Goal: Task Accomplishment & Management: Use online tool/utility

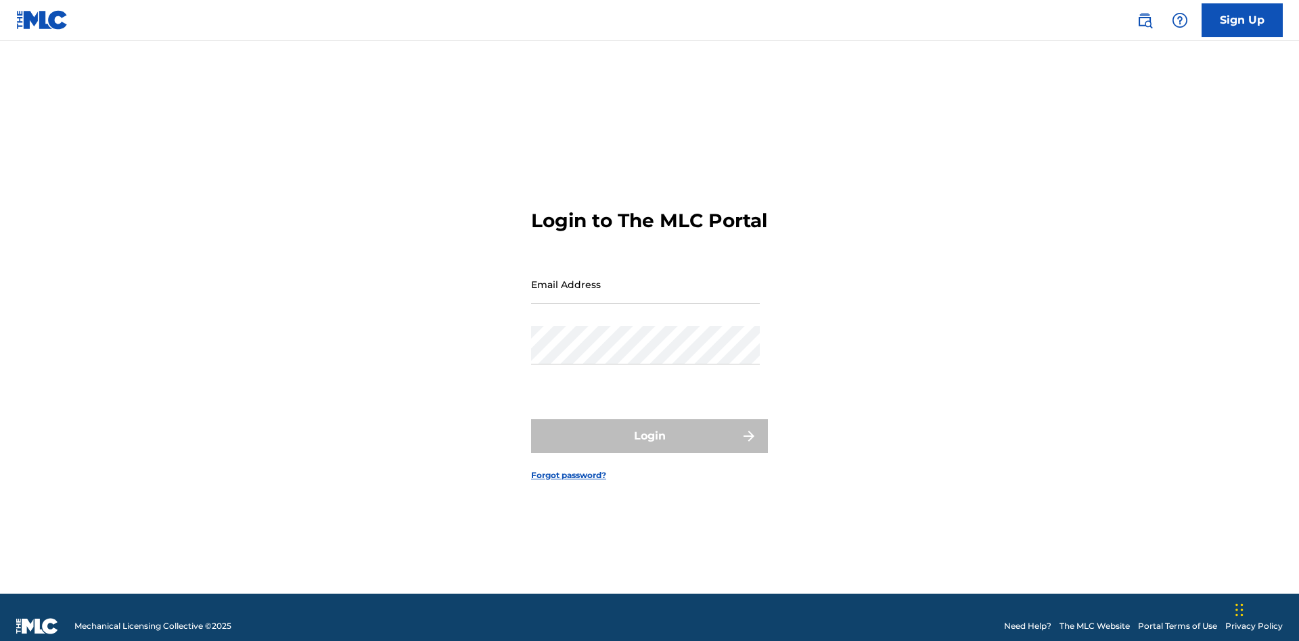
scroll to position [18, 0]
click at [645, 278] on input "Email Address" at bounding box center [645, 284] width 229 height 39
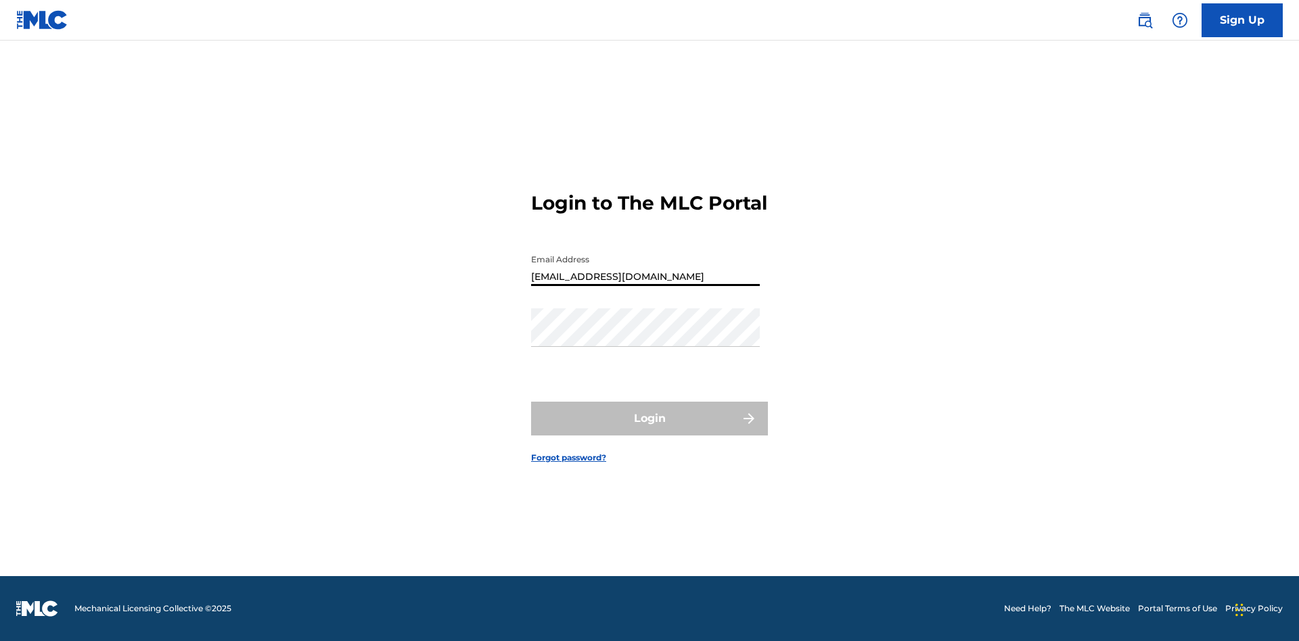
type input "[EMAIL_ADDRESS][DOMAIN_NAME]"
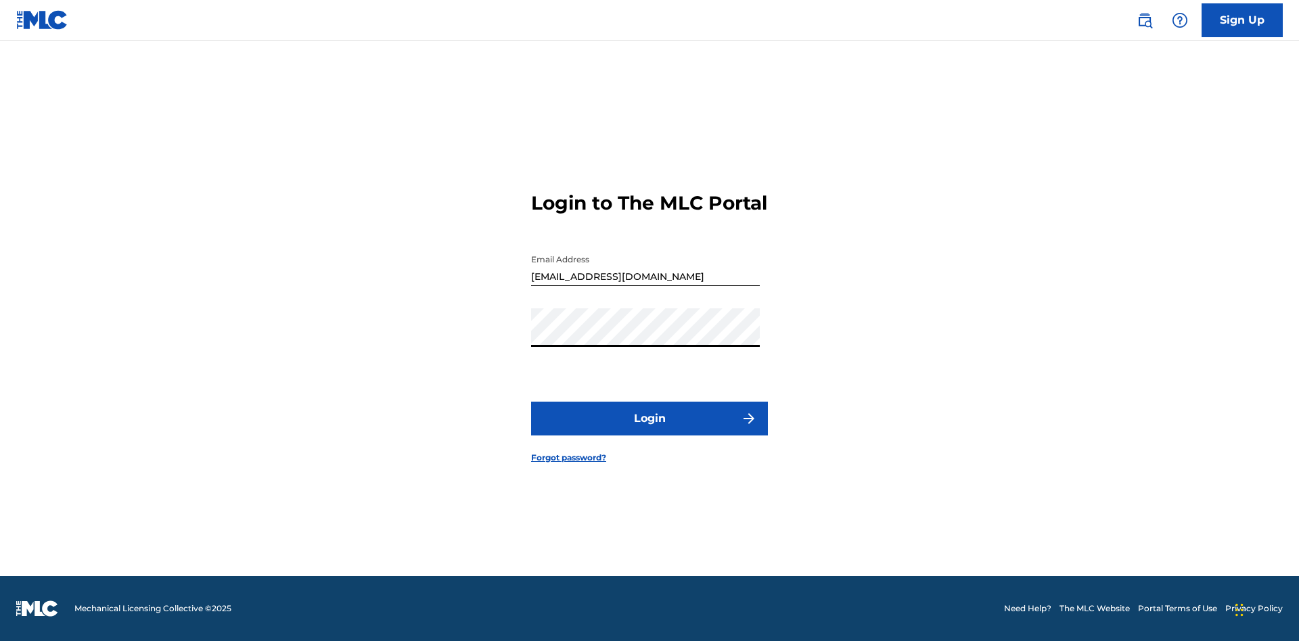
click at [650, 430] on button "Login" at bounding box center [649, 419] width 237 height 34
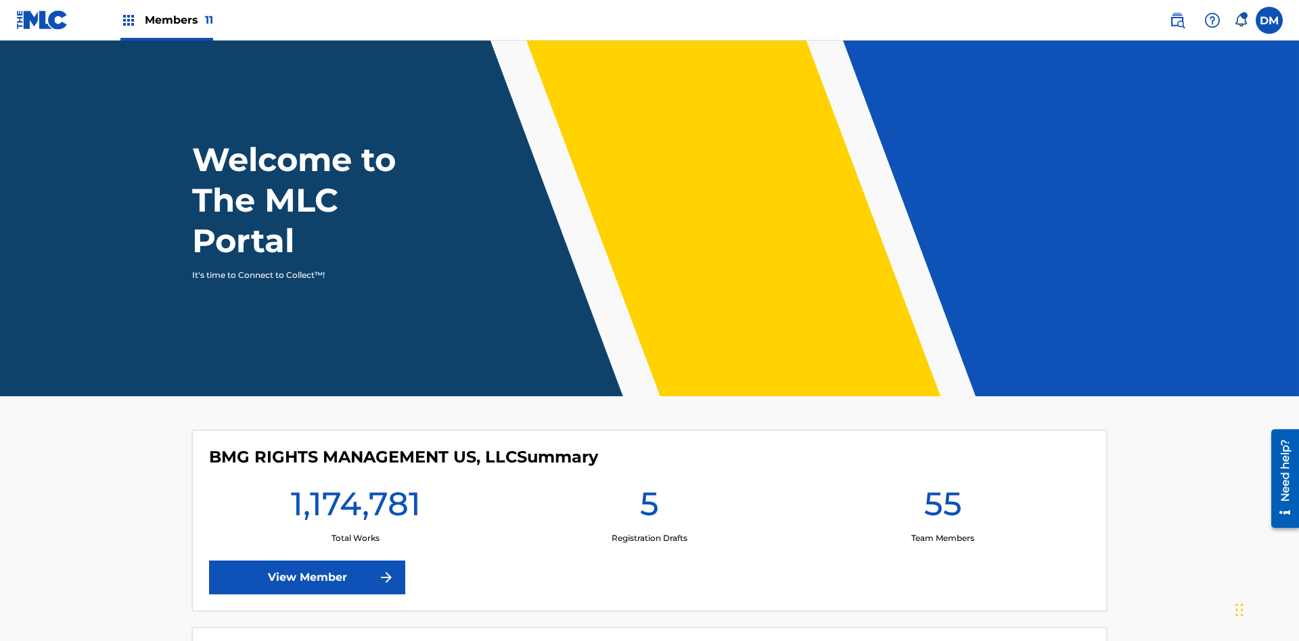
scroll to position [58, 0]
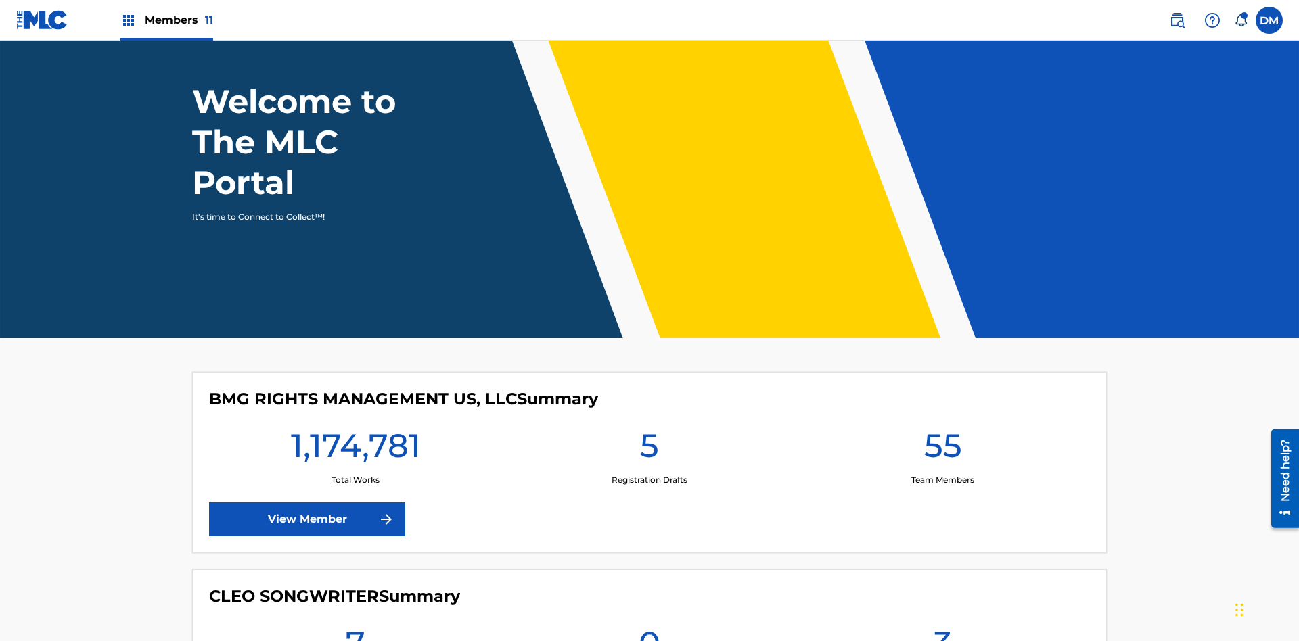
click at [166, 20] on span "Members 11" at bounding box center [179, 20] width 68 height 16
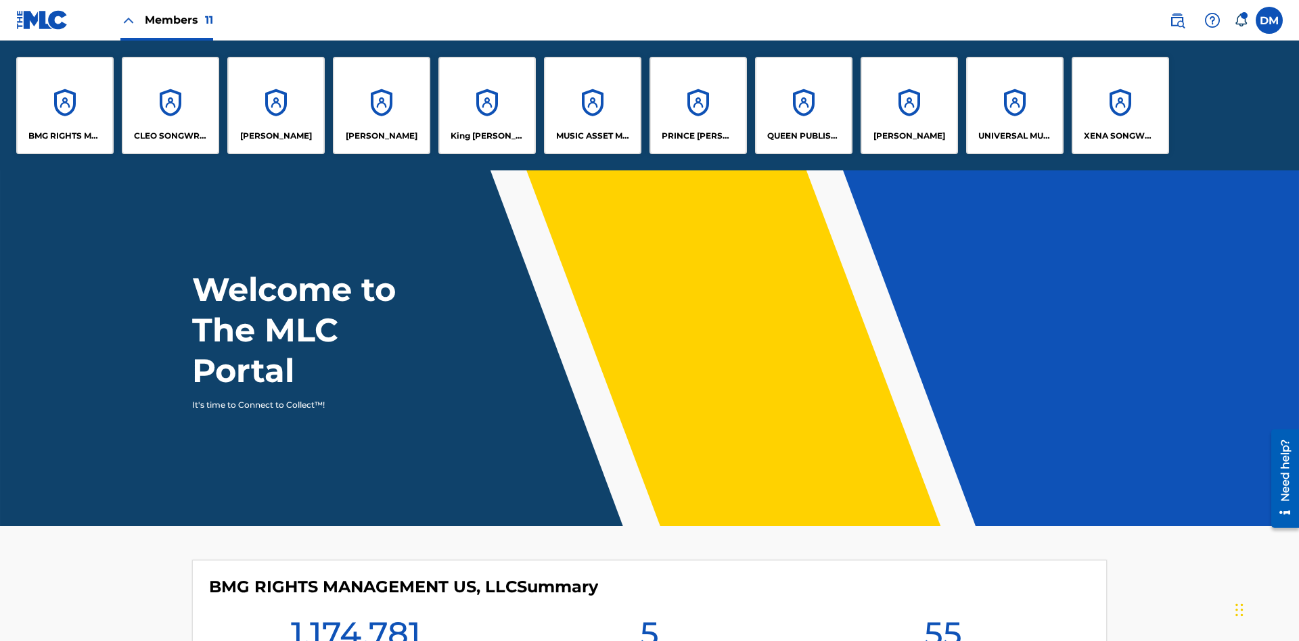
click at [382, 136] on p "[PERSON_NAME]" at bounding box center [382, 136] width 72 height 12
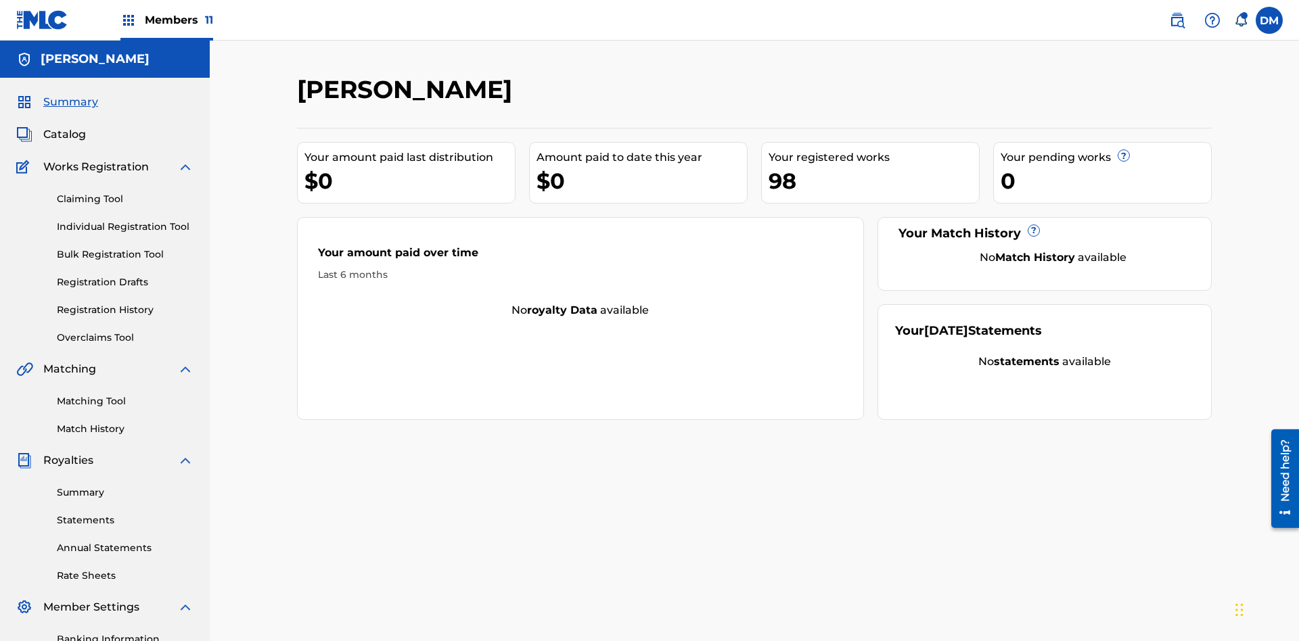
click at [125, 331] on link "Overclaims Tool" at bounding box center [125, 338] width 137 height 14
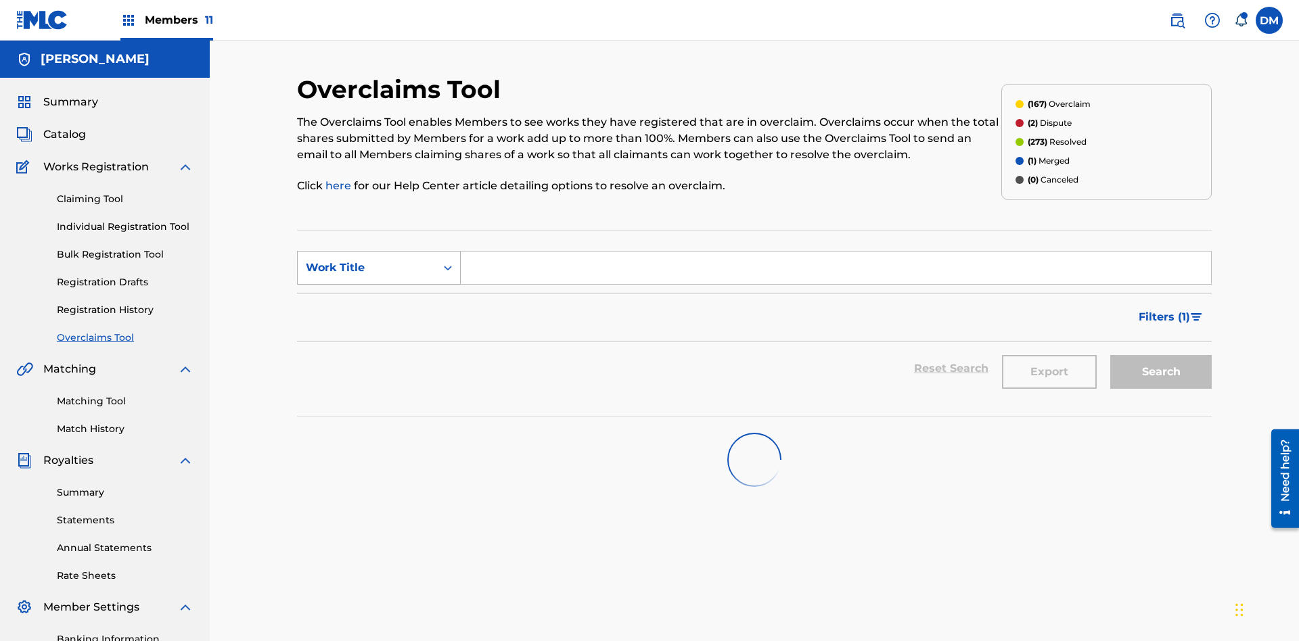
click at [367, 260] on div "Work Title" at bounding box center [367, 268] width 122 height 16
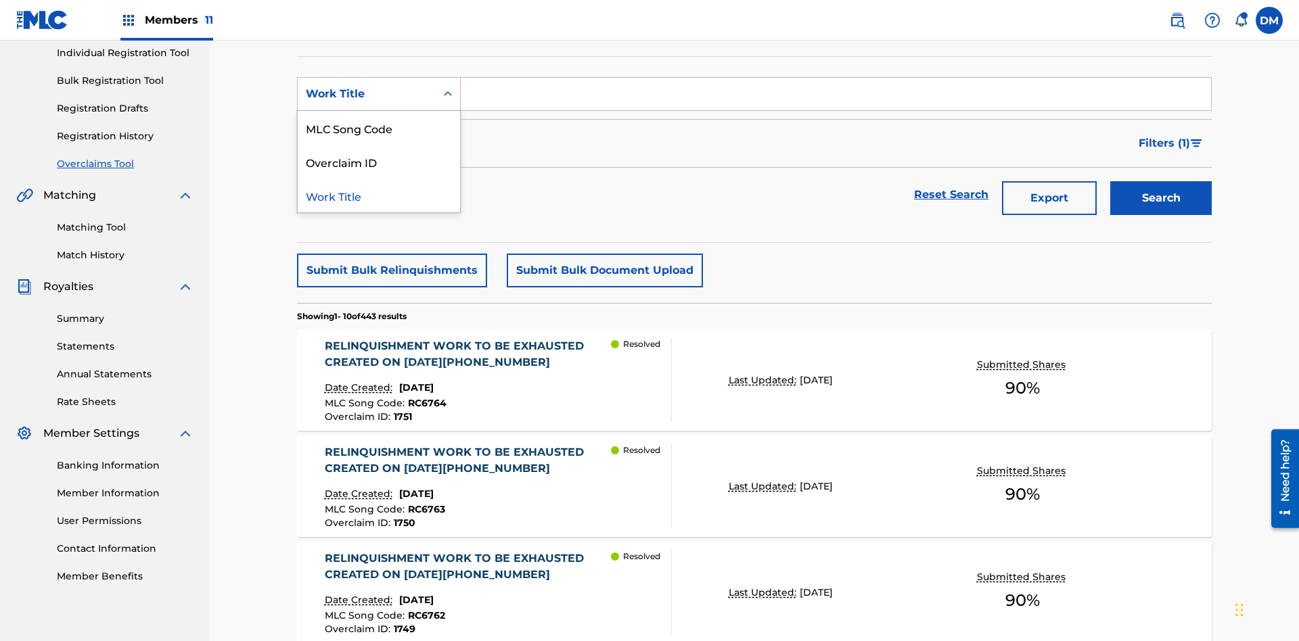
click at [379, 162] on div "Overclaim ID" at bounding box center [379, 162] width 162 height 34
click at [836, 97] on input "Search Form" at bounding box center [836, 94] width 750 height 32
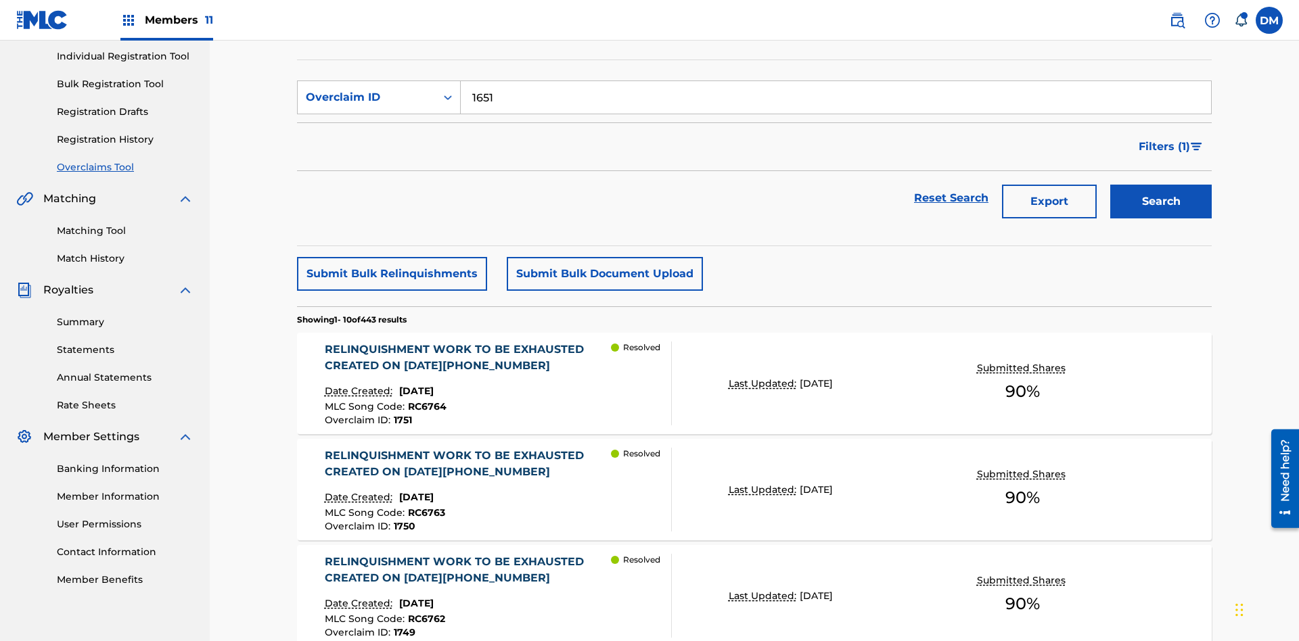
type input "1651"
click at [1161, 185] on button "Search" at bounding box center [1160, 202] width 101 height 34
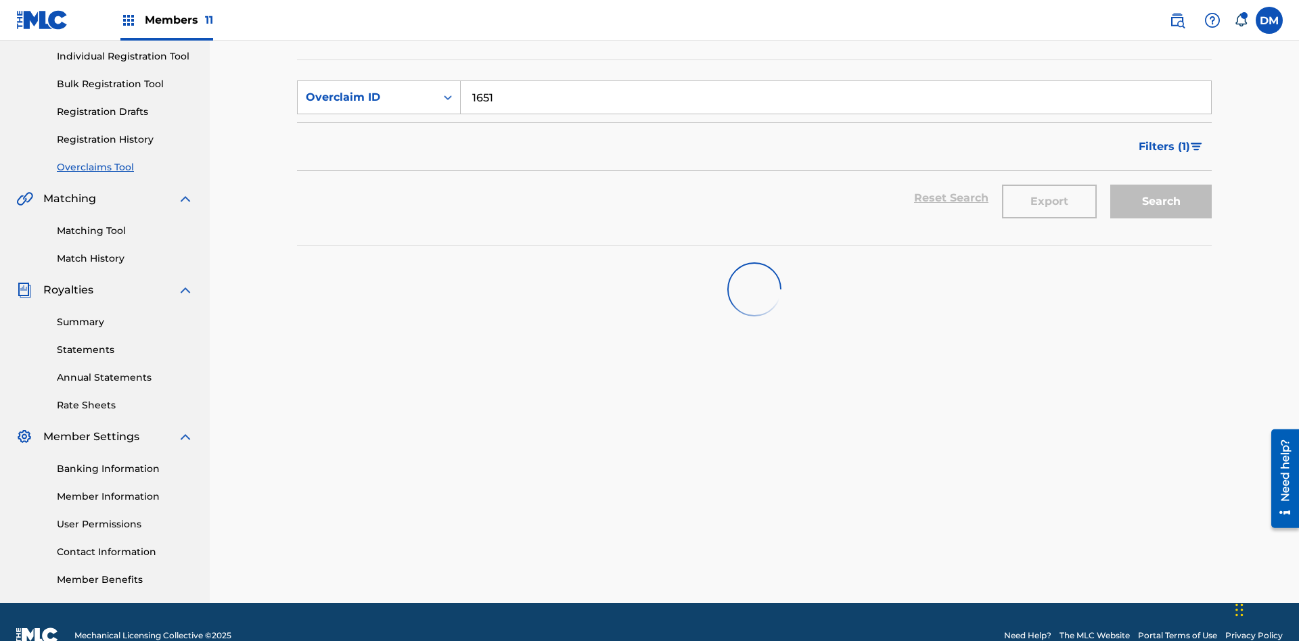
scroll to position [198, 0]
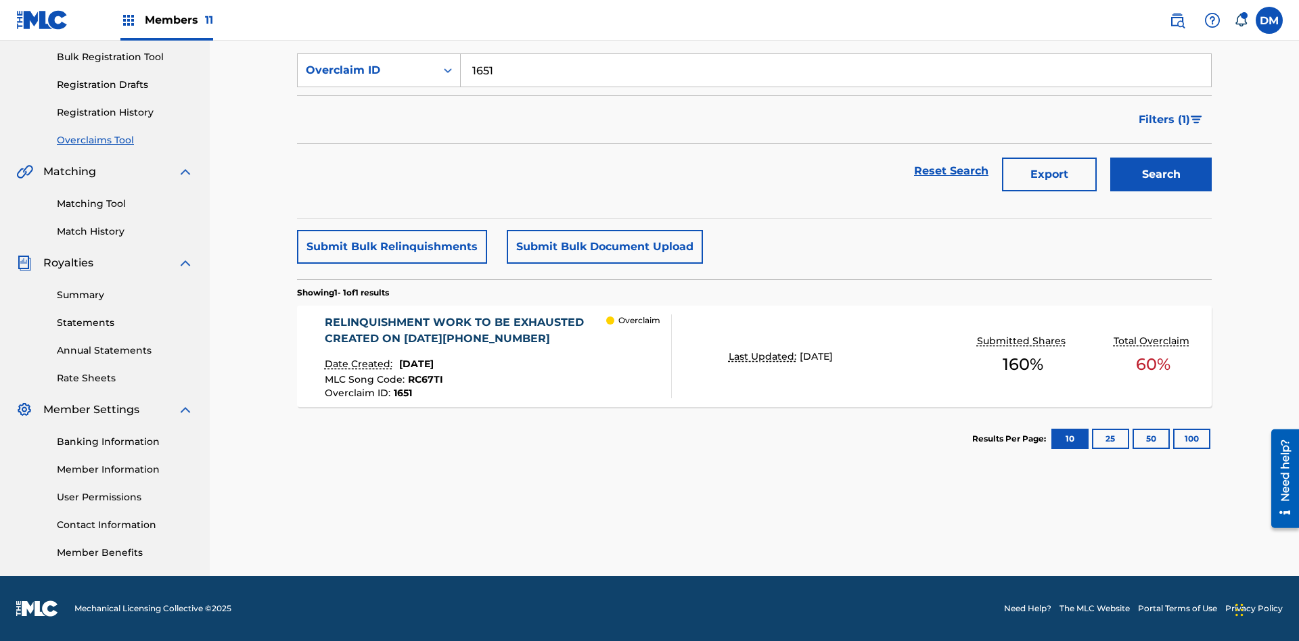
click at [465, 331] on div "RELINQUISHMENT WORK TO BE EXHAUSTED CREATED ON [DATE][PHONE_NUMBER]" at bounding box center [466, 331] width 282 height 32
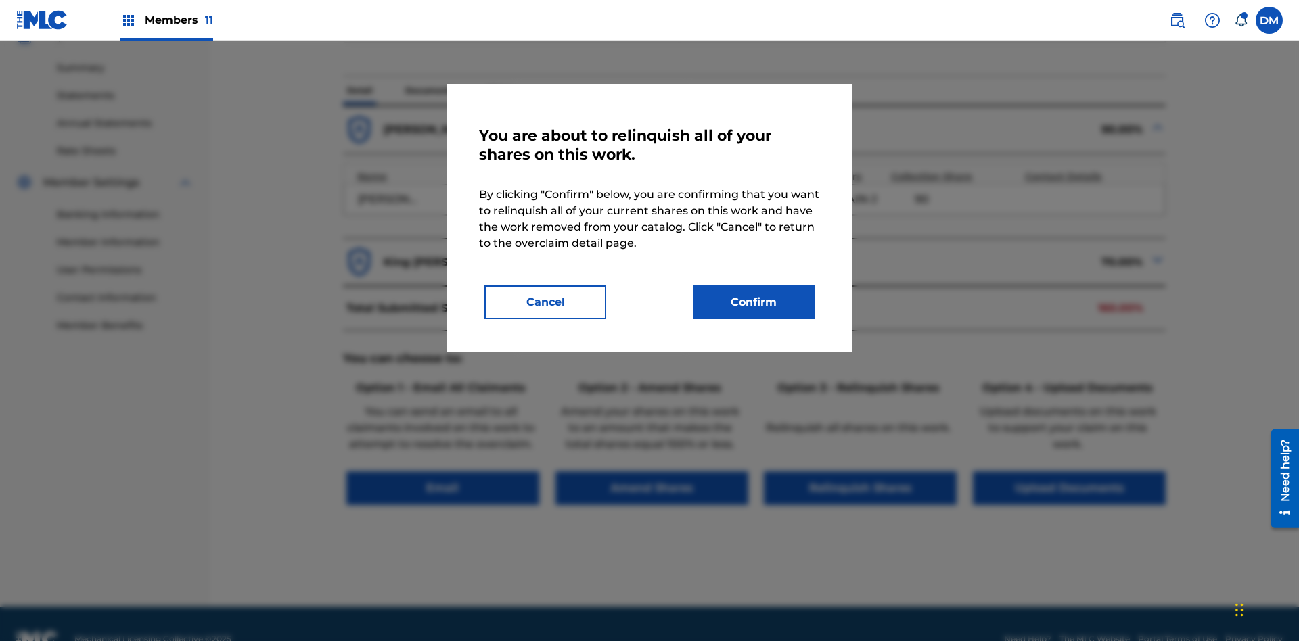
click at [754, 302] on button "Confirm" at bounding box center [754, 303] width 122 height 34
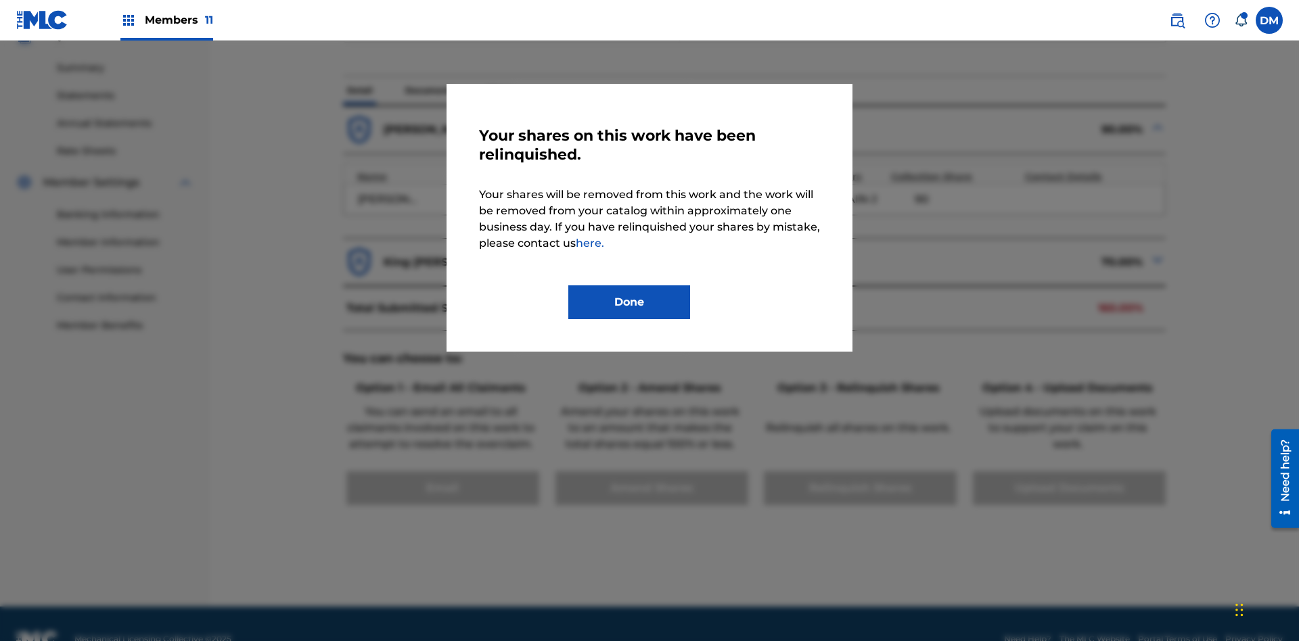
click at [629, 302] on button "Done" at bounding box center [629, 303] width 122 height 34
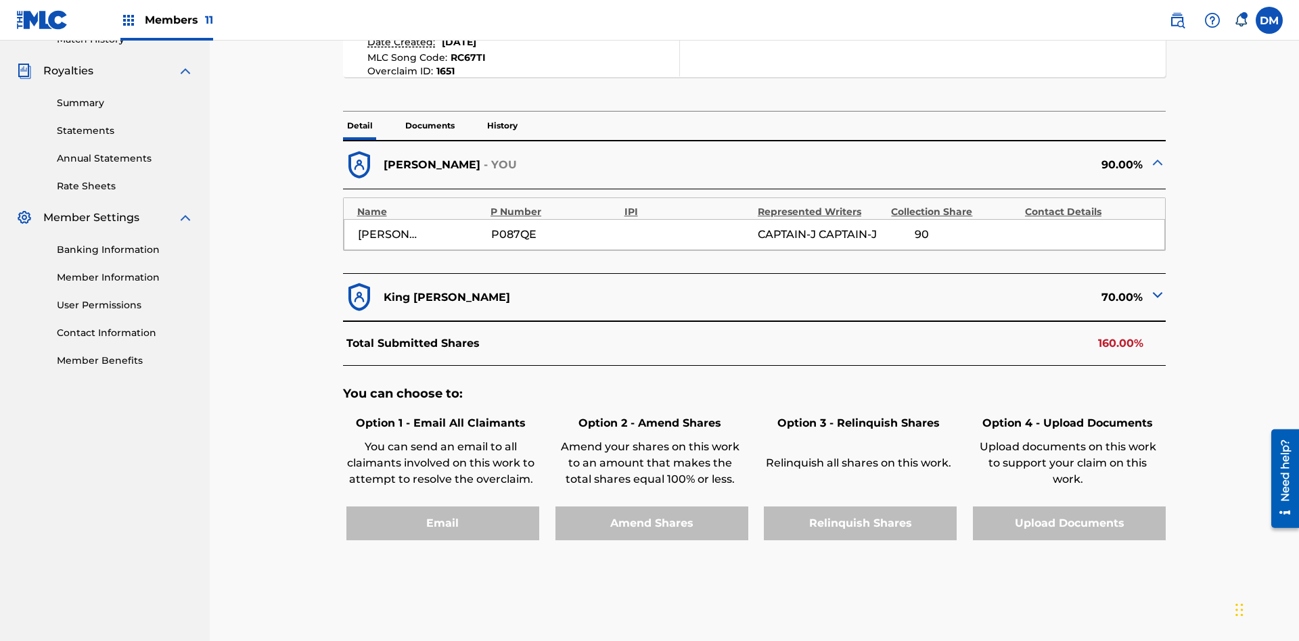
click at [501, 112] on p "History" at bounding box center [502, 126] width 39 height 28
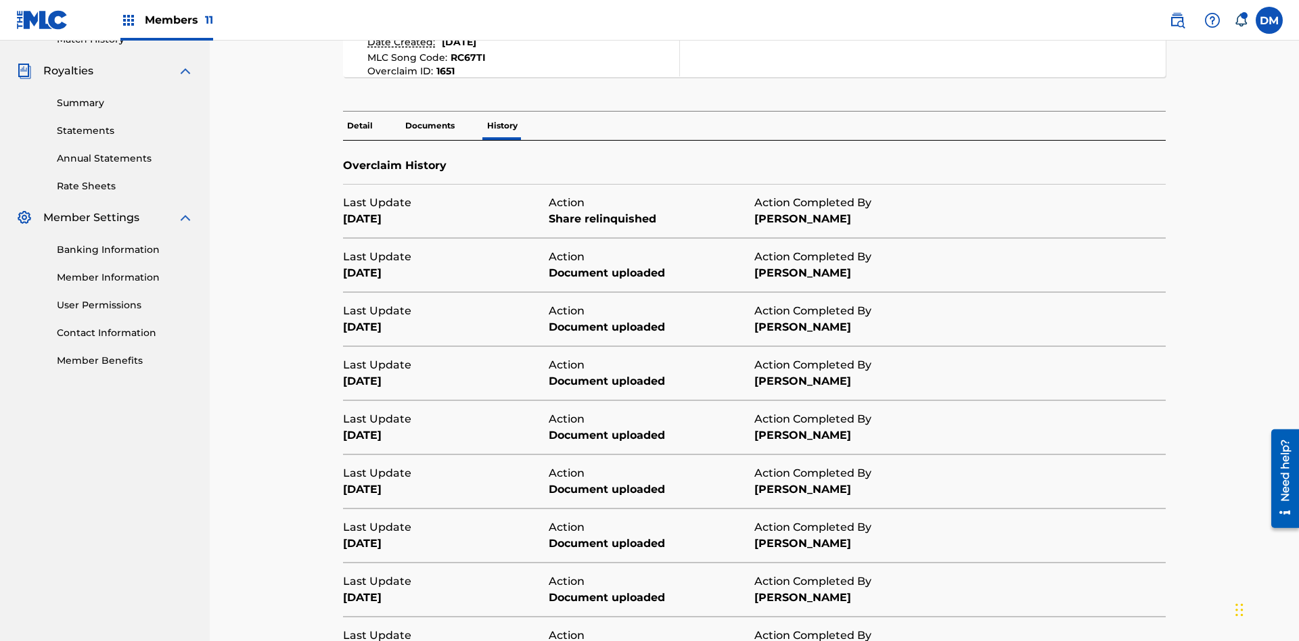
scroll to position [489, 0]
